Goal: Find specific page/section: Find specific page/section

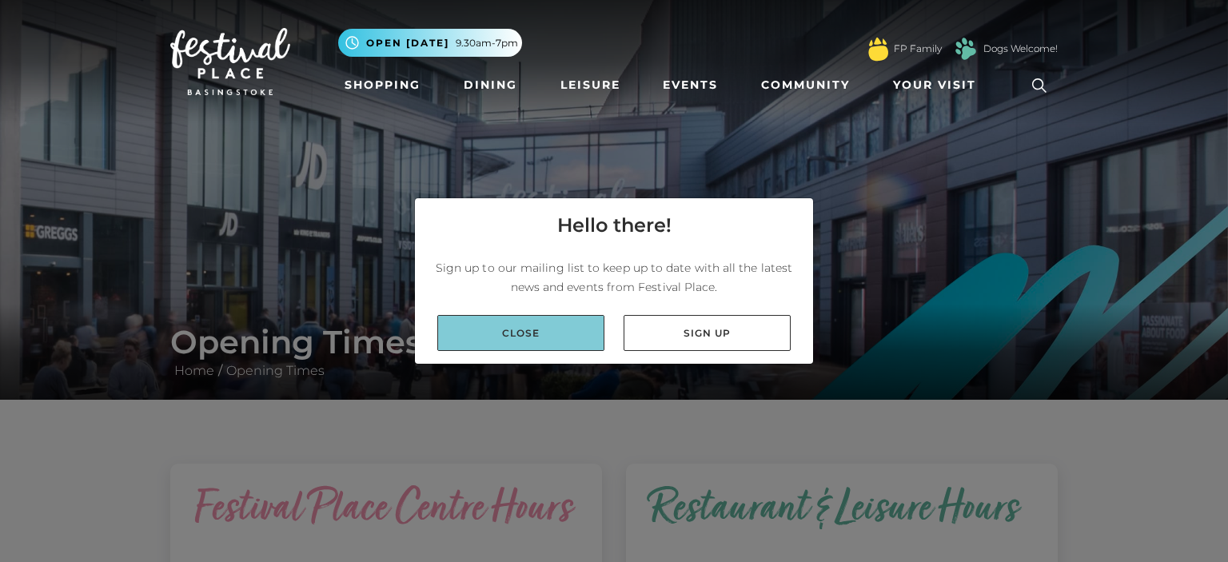
click at [488, 333] on link "Close" at bounding box center [520, 333] width 167 height 36
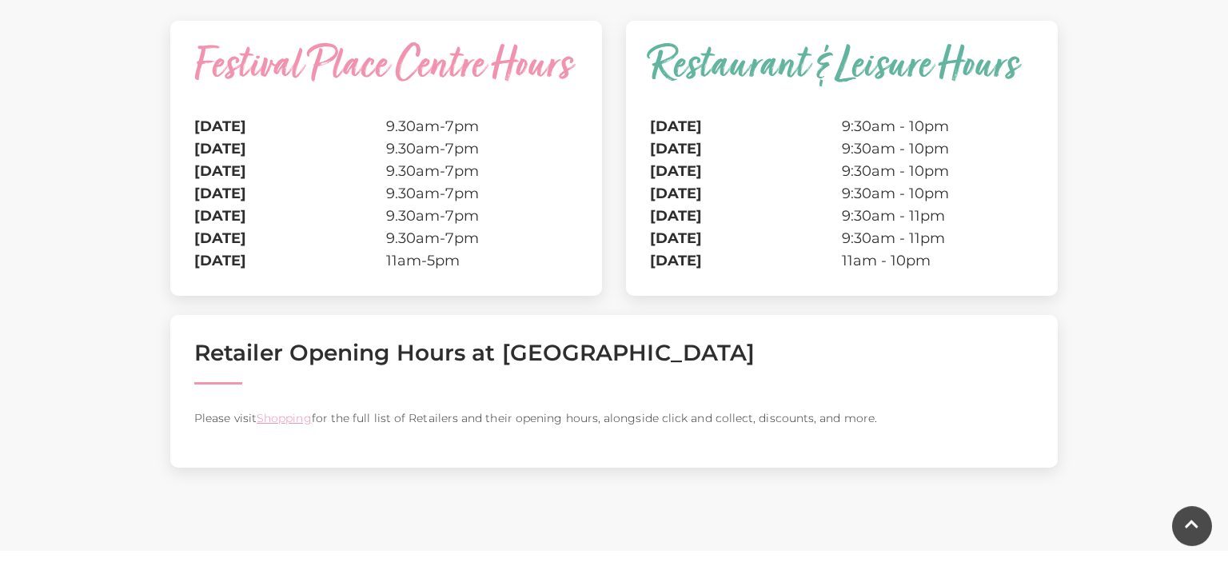
scroll to position [444, 0]
click at [281, 426] on p "Please visit Shopping for the full list of Retailers and their opening hours, a…" at bounding box center [613, 416] width 839 height 19
click at [305, 424] on link "Shopping" at bounding box center [284, 416] width 55 height 14
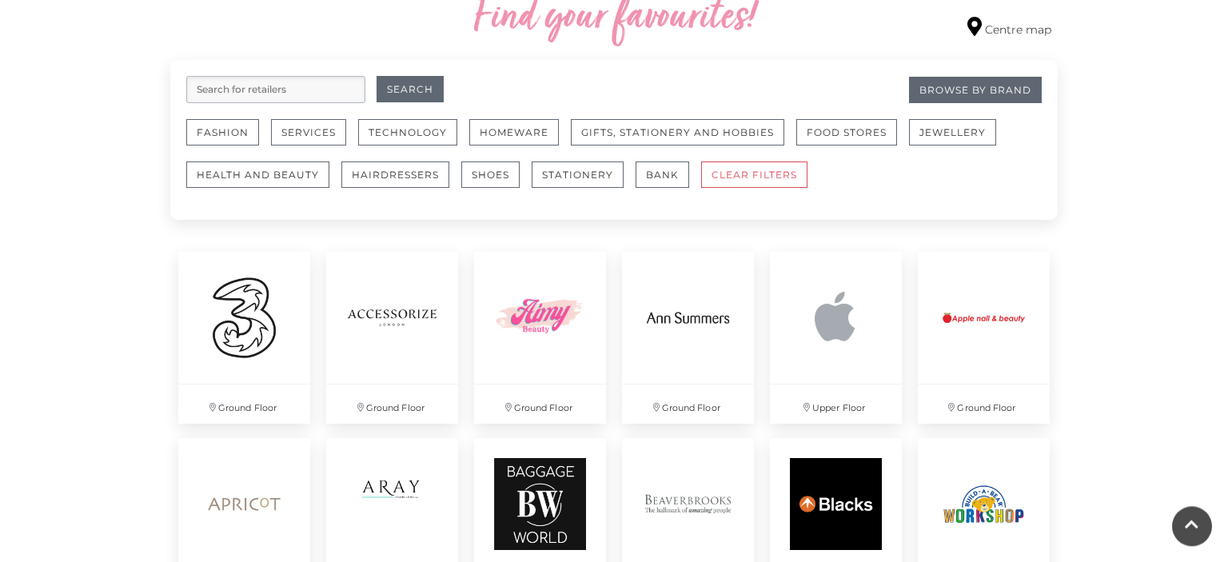
scroll to position [941, 0]
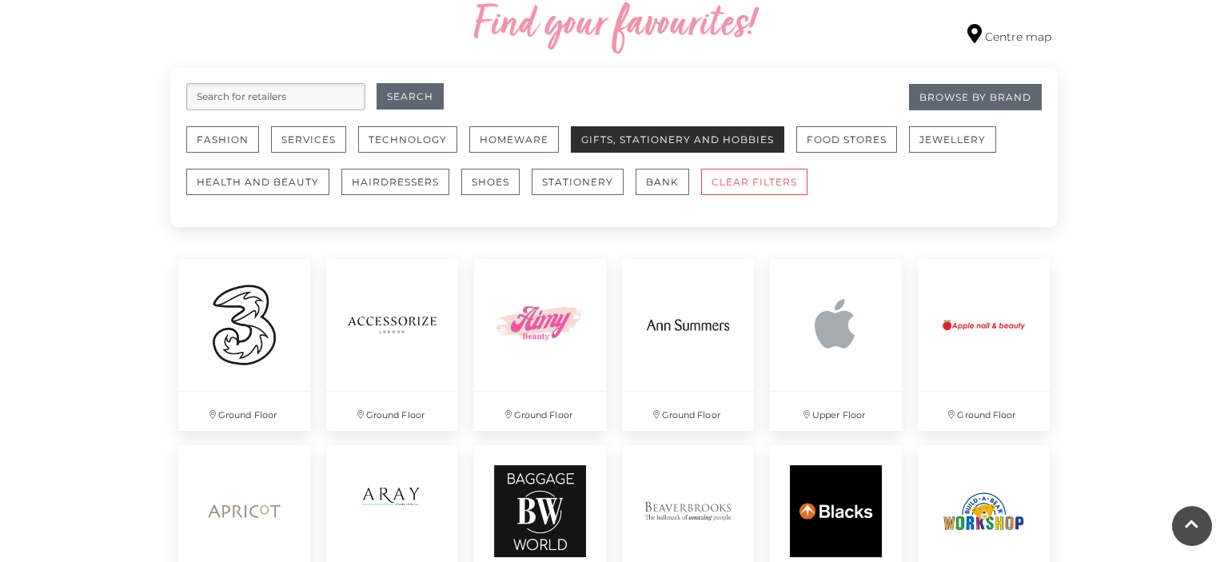
click at [634, 130] on button "Gifts, Stationery and Hobbies" at bounding box center [677, 139] width 213 height 26
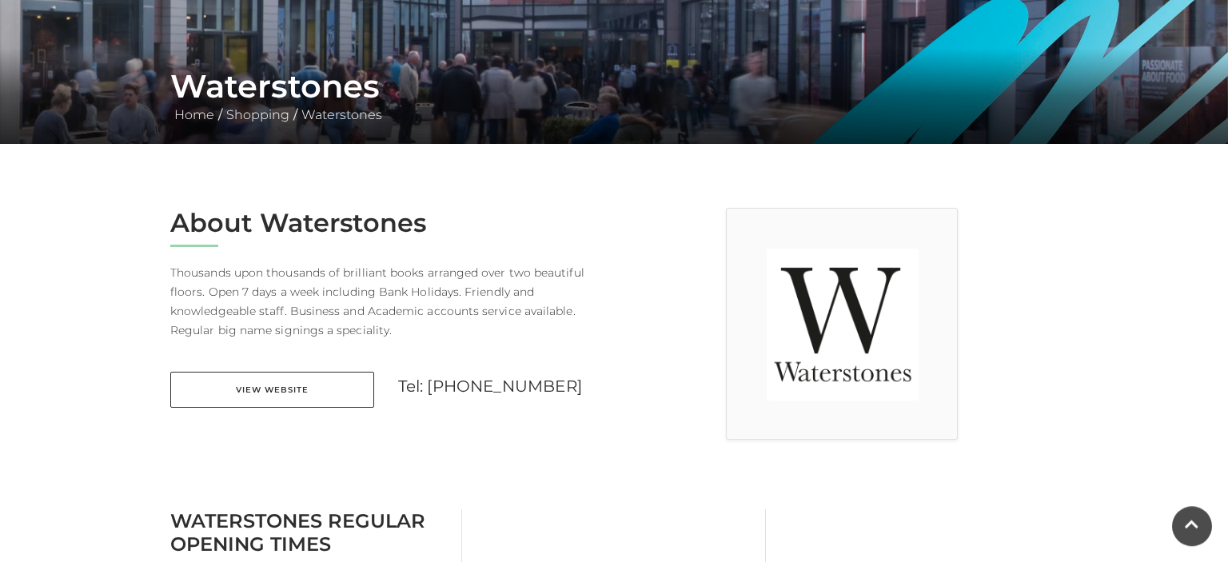
scroll to position [252, 0]
